Goal: Task Accomplishment & Management: Complete application form

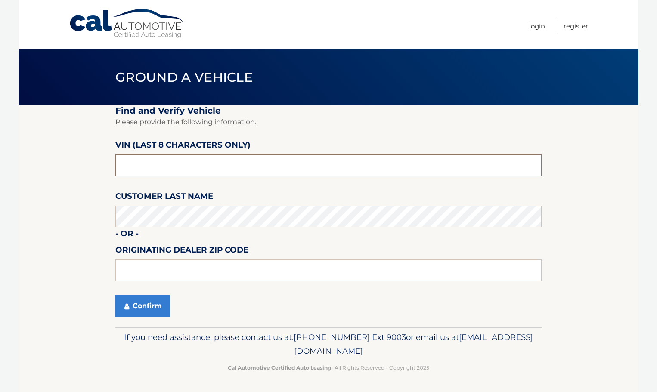
click at [209, 173] on input "text" at bounding box center [328, 165] width 426 height 22
click at [106, 139] on section "Find and Verify Vehicle Please provide the following information. VIN (last 8 c…" at bounding box center [329, 216] width 620 height 222
click at [129, 158] on input "text" at bounding box center [328, 165] width 426 height 22
paste input "NU924145"
type input "NU924145"
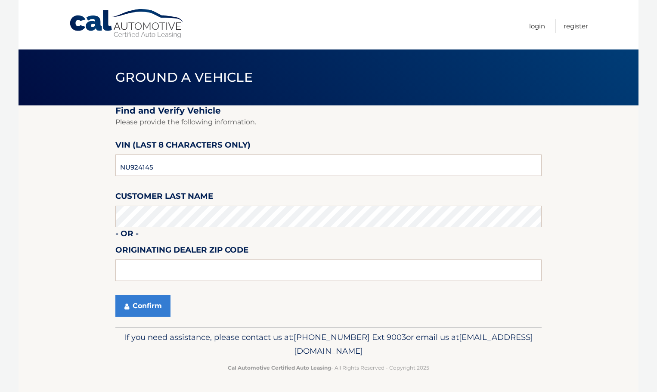
click at [70, 182] on section "Find and Verify Vehicle Please provide the following information. VIN (last 8 c…" at bounding box center [329, 216] width 620 height 222
click at [115, 295] on button "Confirm" at bounding box center [142, 306] width 55 height 22
click at [146, 300] on button "Confirm" at bounding box center [142, 306] width 55 height 22
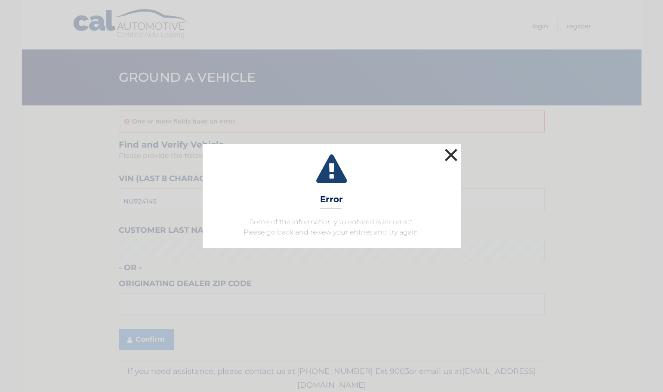
click at [446, 157] on button "×" at bounding box center [451, 154] width 17 height 17
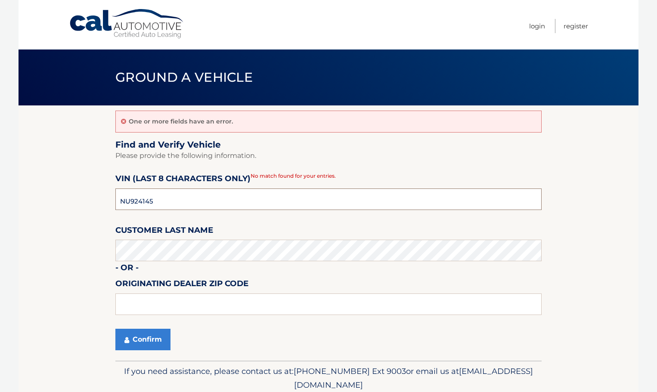
click at [183, 204] on input "NU924145" at bounding box center [328, 199] width 426 height 22
paste input "KM8K33A3"
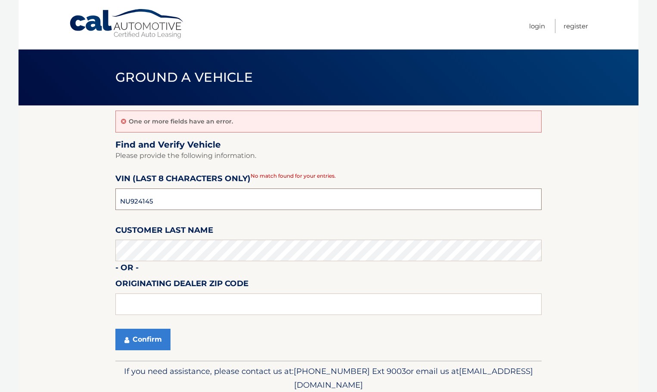
type input "KM8K33A3"
drag, startPoint x: 168, startPoint y: 202, endPoint x: 87, endPoint y: 204, distance: 81.4
click at [87, 204] on section "One or more fields have an error. Find and Verify Vehicle Please provide the fo…" at bounding box center [329, 232] width 620 height 255
drag, startPoint x: 109, startPoint y: 191, endPoint x: 201, endPoint y: 208, distance: 92.9
click at [109, 191] on section "One or more fields have an error. Find and Verify Vehicle Please provide the fo…" at bounding box center [329, 232] width 620 height 255
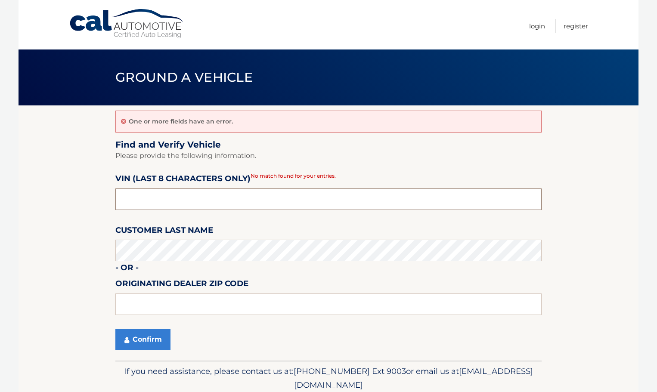
click at [159, 209] on input "text" at bounding box center [328, 199] width 426 height 22
paste input "NU924145"
type input "NU924145"
drag, startPoint x: 84, startPoint y: 235, endPoint x: 115, endPoint y: 246, distance: 32.9
click at [83, 237] on section "One or more fields have an error. Find and Verify Vehicle Please provide the fo…" at bounding box center [329, 232] width 620 height 255
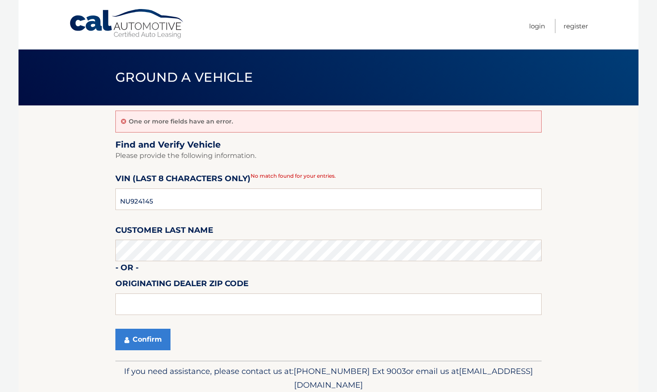
click at [153, 264] on fieldset "Find and Verify Vehicle Please provide the following information. VIN (last 8 c…" at bounding box center [328, 250] width 426 height 222
type input "33441"
click at [128, 331] on button "Confirm" at bounding box center [142, 340] width 55 height 22
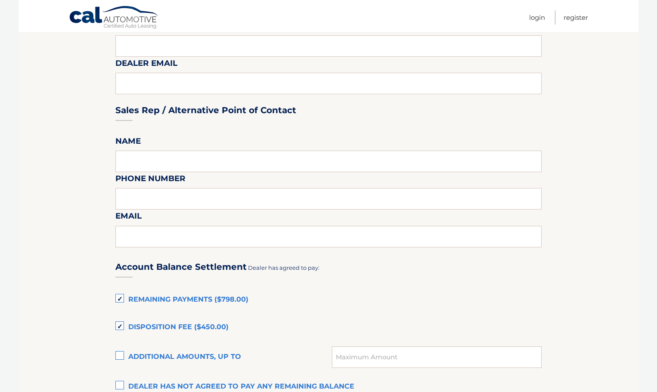
scroll to position [430, 0]
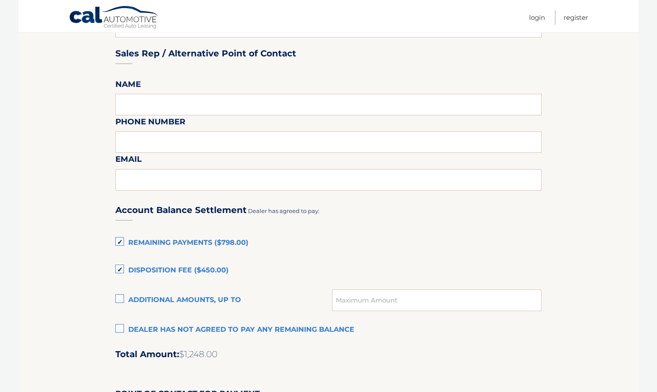
click at [117, 244] on label "Remaining Payments ($798.00)" at bounding box center [328, 243] width 426 height 17
click at [0, 0] on input "Remaining Payments ($798.00)" at bounding box center [0, 0] width 0 height 0
drag, startPoint x: 122, startPoint y: 259, endPoint x: 120, endPoint y: 264, distance: 4.6
click at [121, 262] on div "Account Balance Settlement Dealer has agreed to pay: Remaining Payments ($798.0…" at bounding box center [328, 385] width 426 height 382
click at [120, 264] on label "Disposition Fee ($450.00)" at bounding box center [328, 270] width 426 height 17
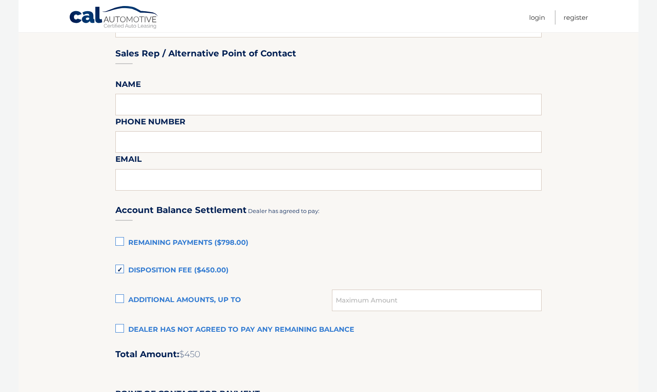
click at [0, 0] on input "Disposition Fee ($450.00)" at bounding box center [0, 0] width 0 height 0
click at [86, 265] on section "Maturity Date: 10/23/2025 Or, click here to be directed to a quote for dealer p…" at bounding box center [329, 146] width 620 height 943
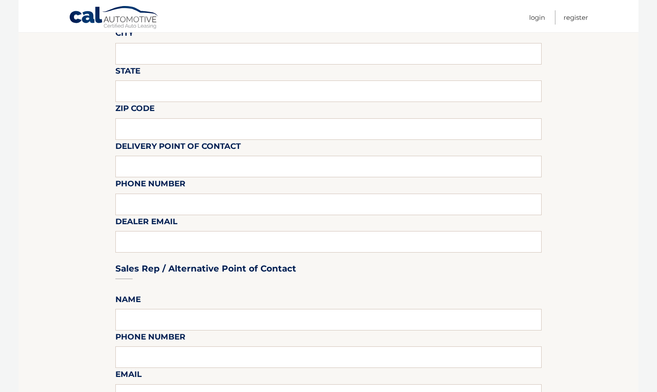
scroll to position [0, 0]
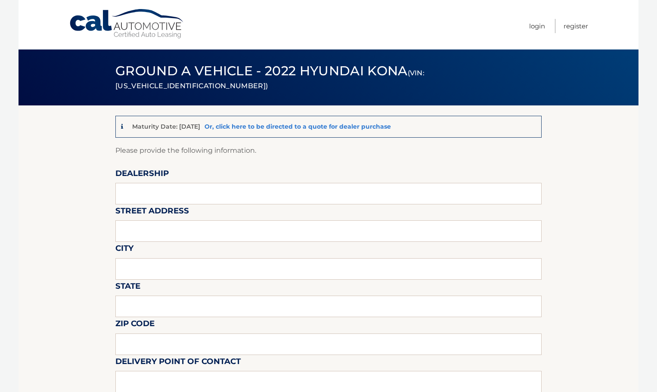
click at [288, 130] on link "Or, click here to be directed to a quote for dealer purchase" at bounding box center [297, 127] width 186 height 8
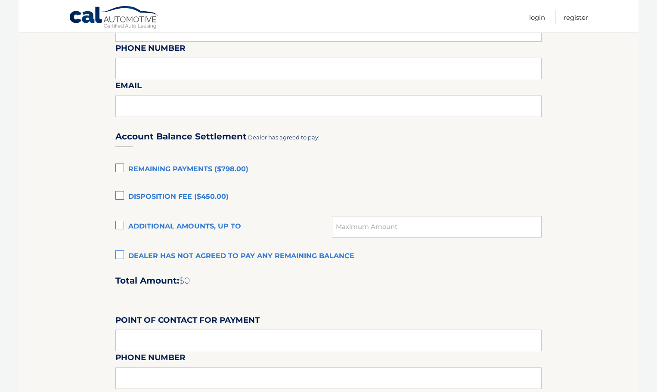
scroll to position [516, 0]
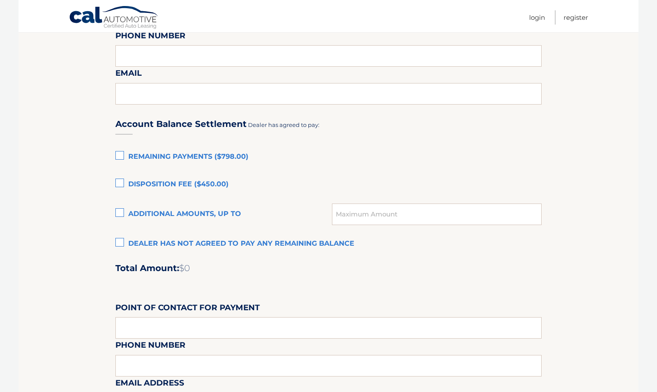
click at [195, 243] on label "Dealer has not agreed to pay any remaining balance" at bounding box center [328, 243] width 426 height 17
click at [0, 0] on input "Dealer has not agreed to pay any remaining balance" at bounding box center [0, 0] width 0 height 0
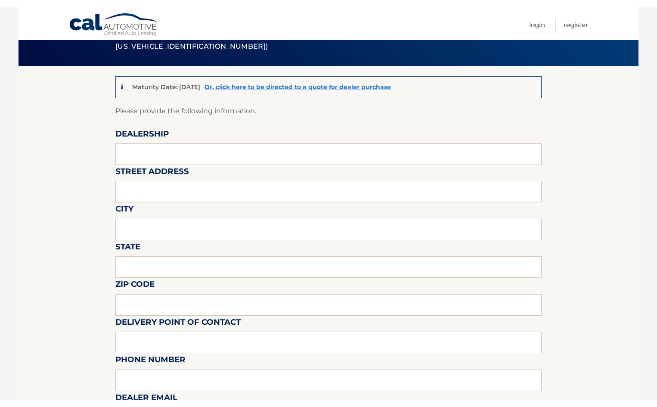
scroll to position [43, 0]
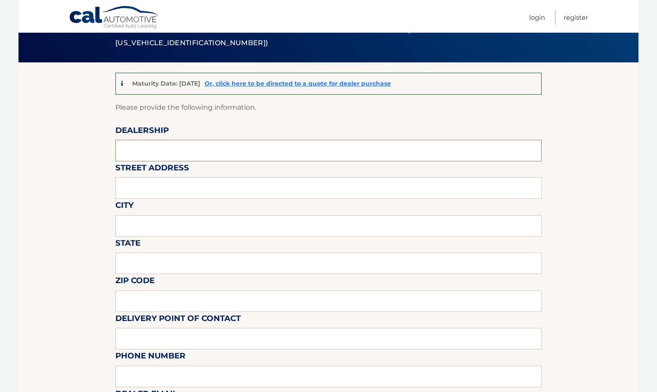
drag, startPoint x: 169, startPoint y: 154, endPoint x: 174, endPoint y: 143, distance: 12.5
click at [173, 143] on input "text" at bounding box center [328, 151] width 426 height 22
type input "King Hyundai"
type input "5"
type input "1399 S Federal Hwy"
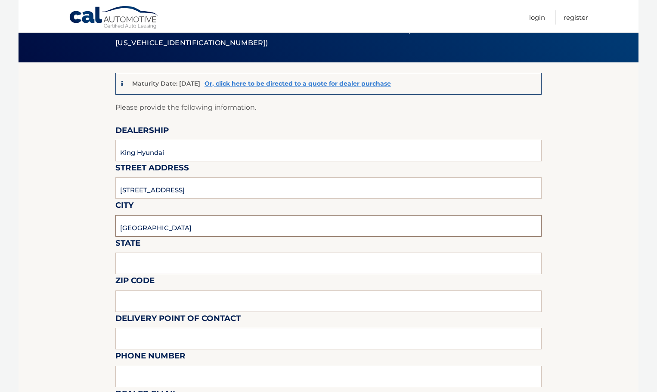
type input "Deerfield Beach"
type input "f"
type input "FL"
type input "33441"
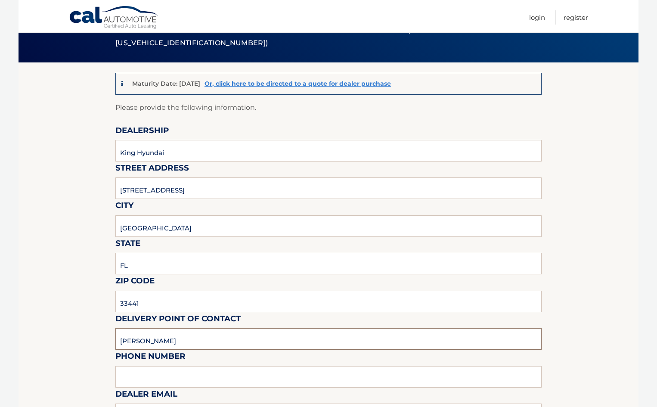
type input "Craig Bogart"
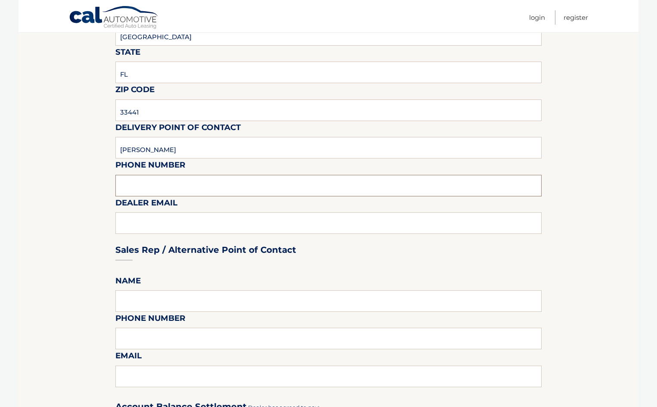
scroll to position [301, 0]
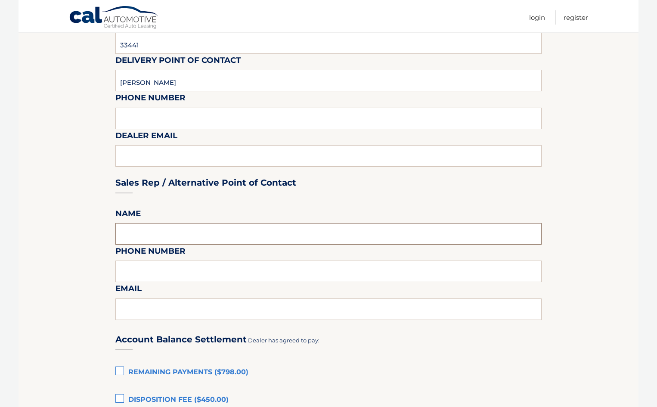
drag, startPoint x: 123, startPoint y: 230, endPoint x: 120, endPoint y: 236, distance: 6.4
click at [120, 236] on input "text" at bounding box center [328, 234] width 426 height 22
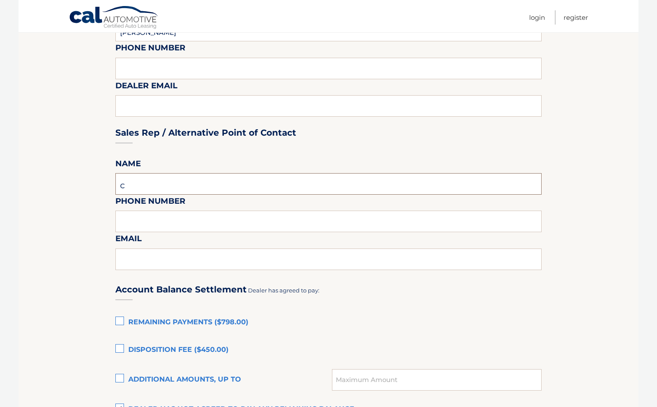
scroll to position [430, 0]
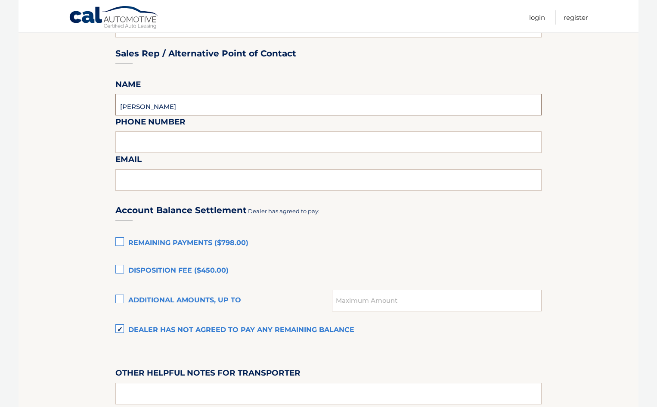
type input "Craig Bogart"
type input "9544213330"
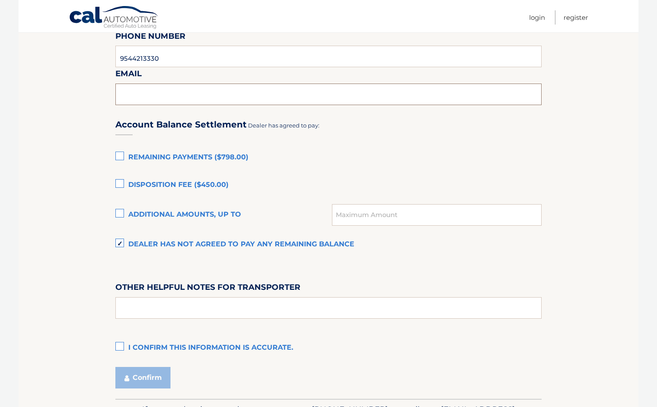
scroll to position [516, 0]
click at [142, 346] on label "I confirm this information is accurate." at bounding box center [328, 347] width 426 height 17
click at [0, 0] on input "I confirm this information is accurate." at bounding box center [0, 0] width 0 height 0
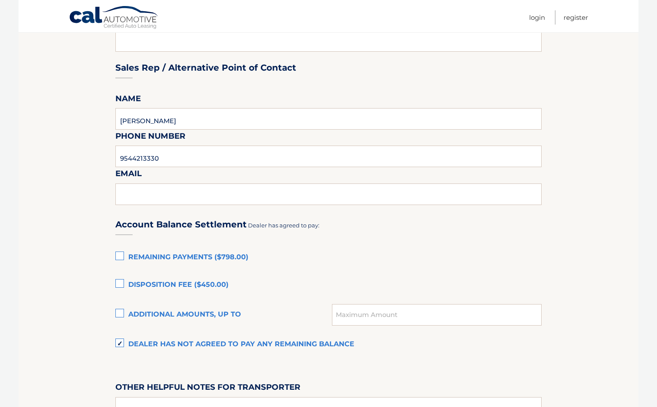
scroll to position [559, 0]
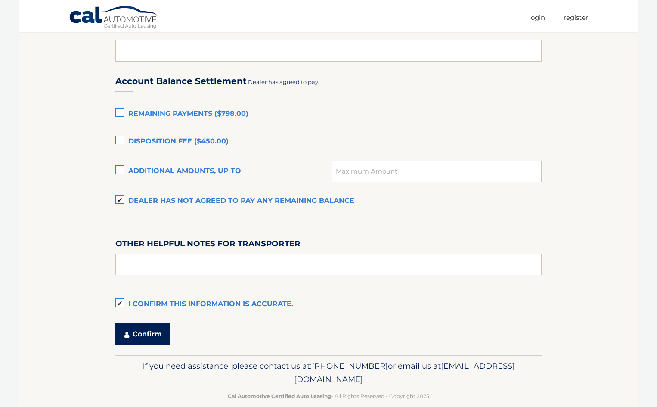
click at [156, 338] on button "Confirm" at bounding box center [142, 334] width 55 height 22
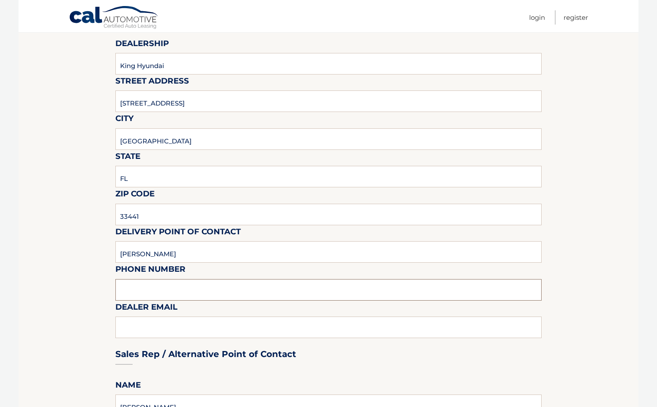
scroll to position [215, 0]
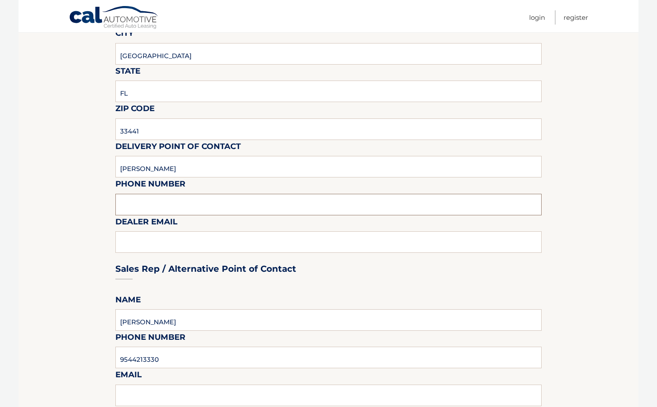
click at [146, 205] on input "text" at bounding box center [328, 205] width 426 height 22
type input "9544213330"
type input "craig.bogart@kingmail.us"
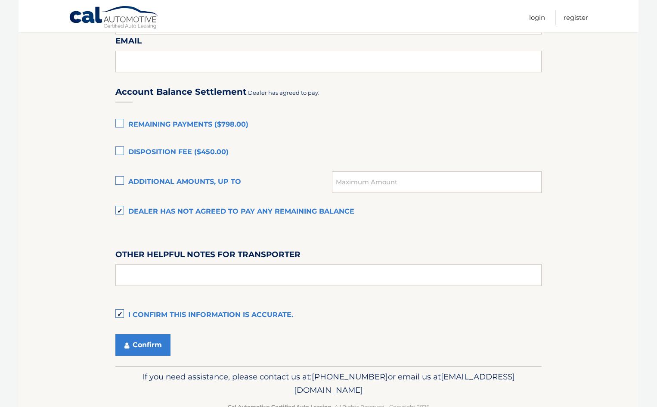
scroll to position [573, 0]
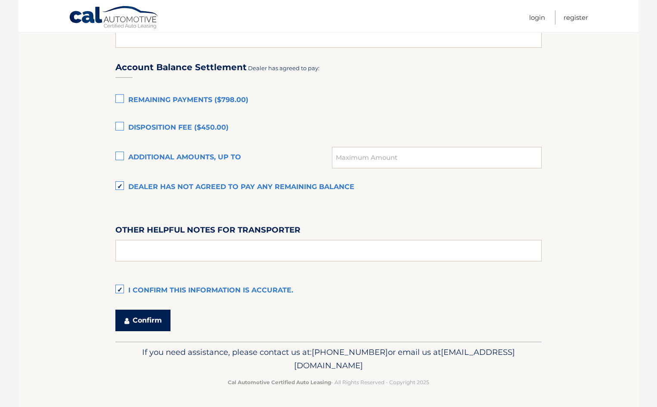
click at [149, 321] on button "Confirm" at bounding box center [142, 320] width 55 height 22
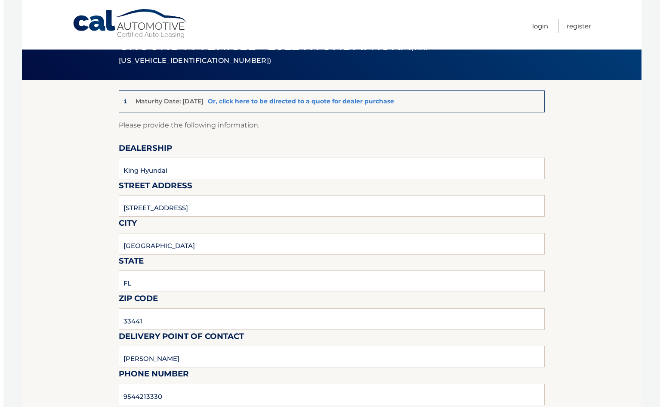
scroll to position [0, 0]
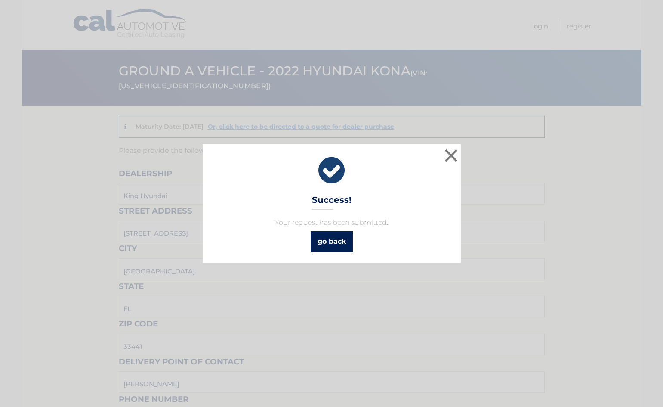
click at [337, 245] on link "go back" at bounding box center [332, 241] width 42 height 21
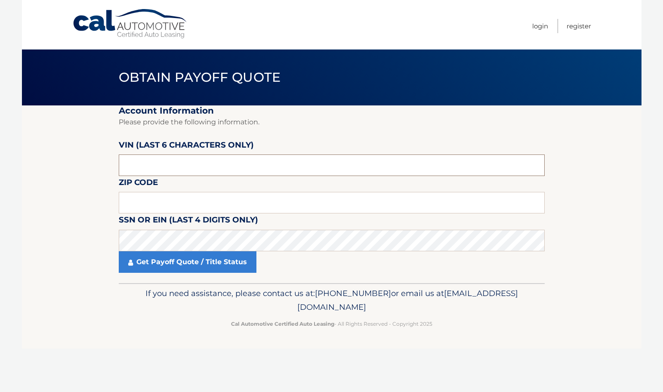
click at [191, 161] on input "text" at bounding box center [332, 165] width 426 height 22
drag, startPoint x: 208, startPoint y: 166, endPoint x: 54, endPoint y: 167, distance: 154.1
click at [207, 166] on input "text" at bounding box center [332, 165] width 426 height 22
paste input "924145"
type input "924145"
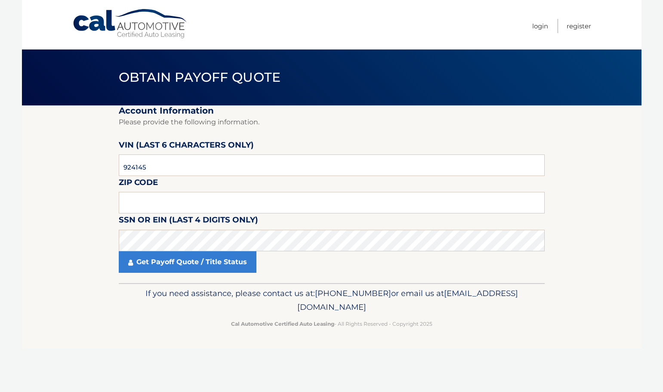
click at [148, 191] on label "Zip Code" at bounding box center [138, 184] width 39 height 16
click at [146, 197] on input "text" at bounding box center [332, 203] width 426 height 22
click at [43, 215] on section "Account Information Please provide the following information. [PERSON_NAME] (la…" at bounding box center [332, 194] width 620 height 178
